Goal: Task Accomplishment & Management: Manage account settings

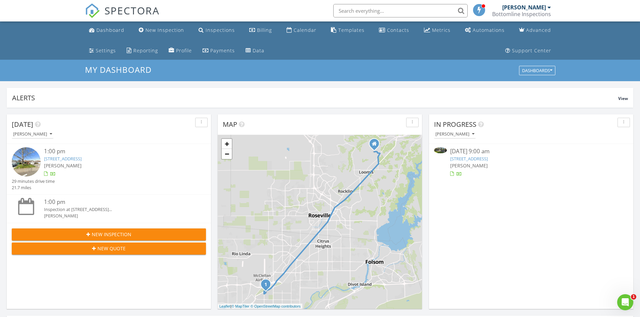
click at [82, 158] on link "[STREET_ADDRESS]" at bounding box center [63, 159] width 38 height 6
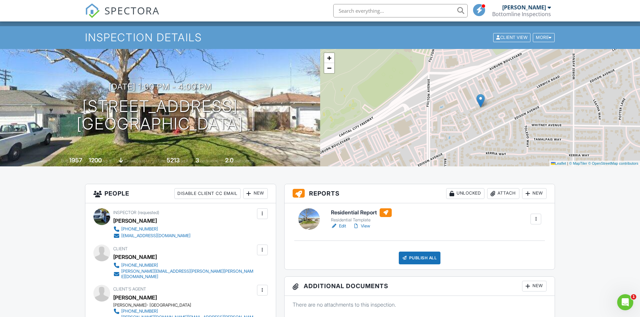
click at [343, 225] on link "Edit" at bounding box center [338, 226] width 15 height 7
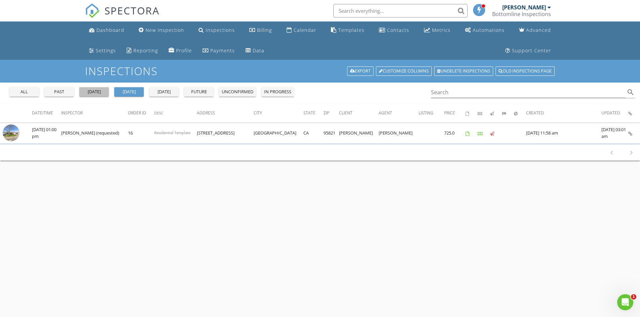
click at [88, 90] on div "yesterday" at bounding box center [94, 92] width 24 height 7
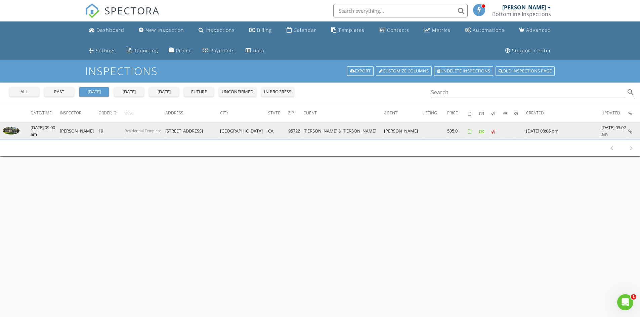
click at [629, 132] on icon at bounding box center [630, 132] width 4 height 4
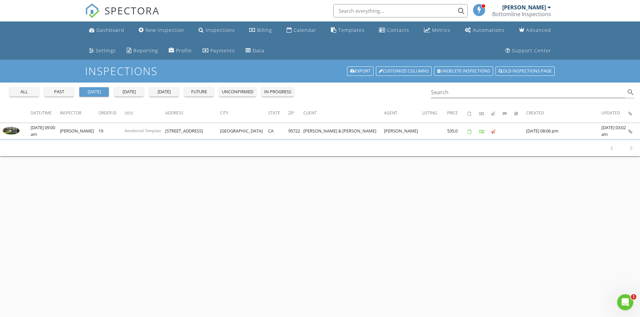
click at [136, 94] on div "today" at bounding box center [129, 92] width 24 height 7
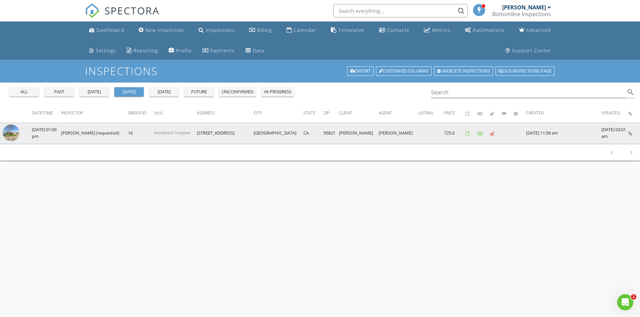
click at [630, 134] on icon at bounding box center [630, 134] width 4 height 4
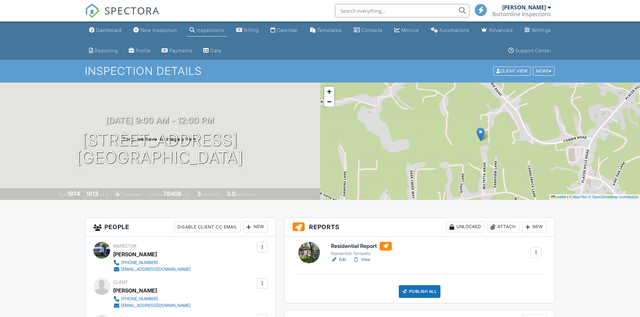
click at [342, 260] on link "Edit" at bounding box center [338, 260] width 15 height 7
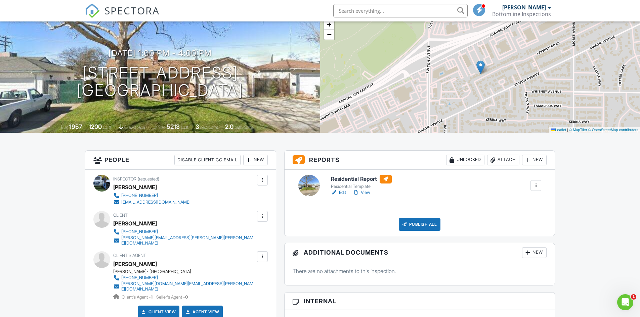
click at [340, 192] on link "Edit" at bounding box center [338, 192] width 15 height 7
